Goal: Ask a question: Seek information or help from site administrators or community

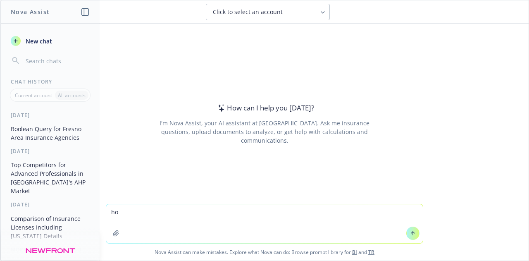
type textarea "h"
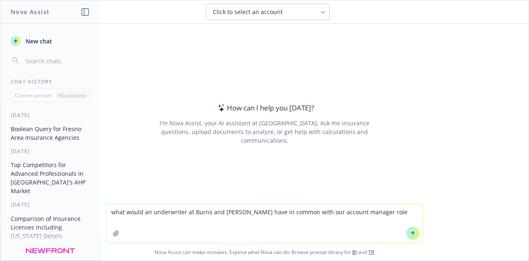
type textarea "what would an underwriter at Burns and [PERSON_NAME] have in common with our ac…"
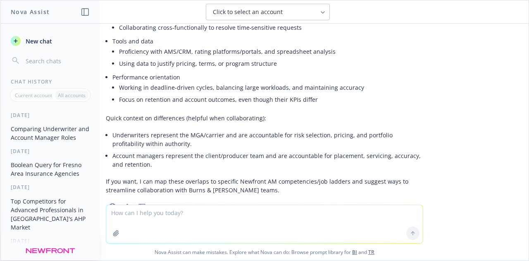
scroll to position [344, 0]
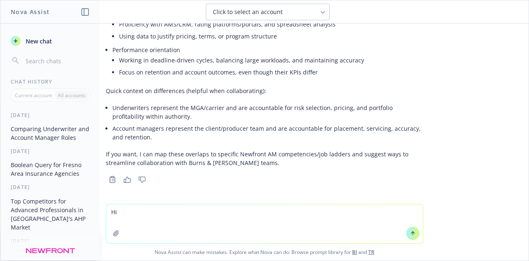
type textarea "H"
type textarea "Highlight the differences"
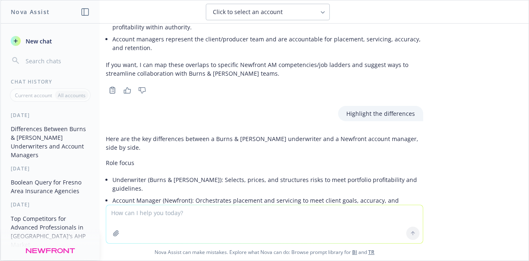
scroll to position [362, 0]
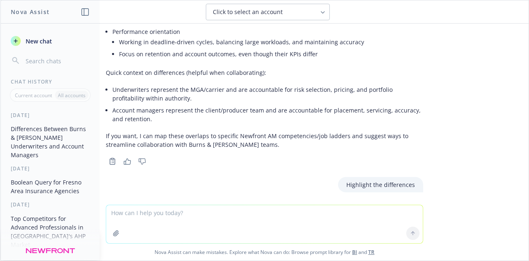
type textarea "w"
type textarea "h"
type textarea "is the [US_STATE] Fair Plan a MGA Or a what"
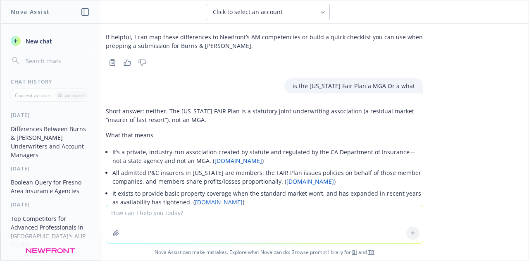
scroll to position [1235, 0]
